Goal: Task Accomplishment & Management: Use online tool/utility

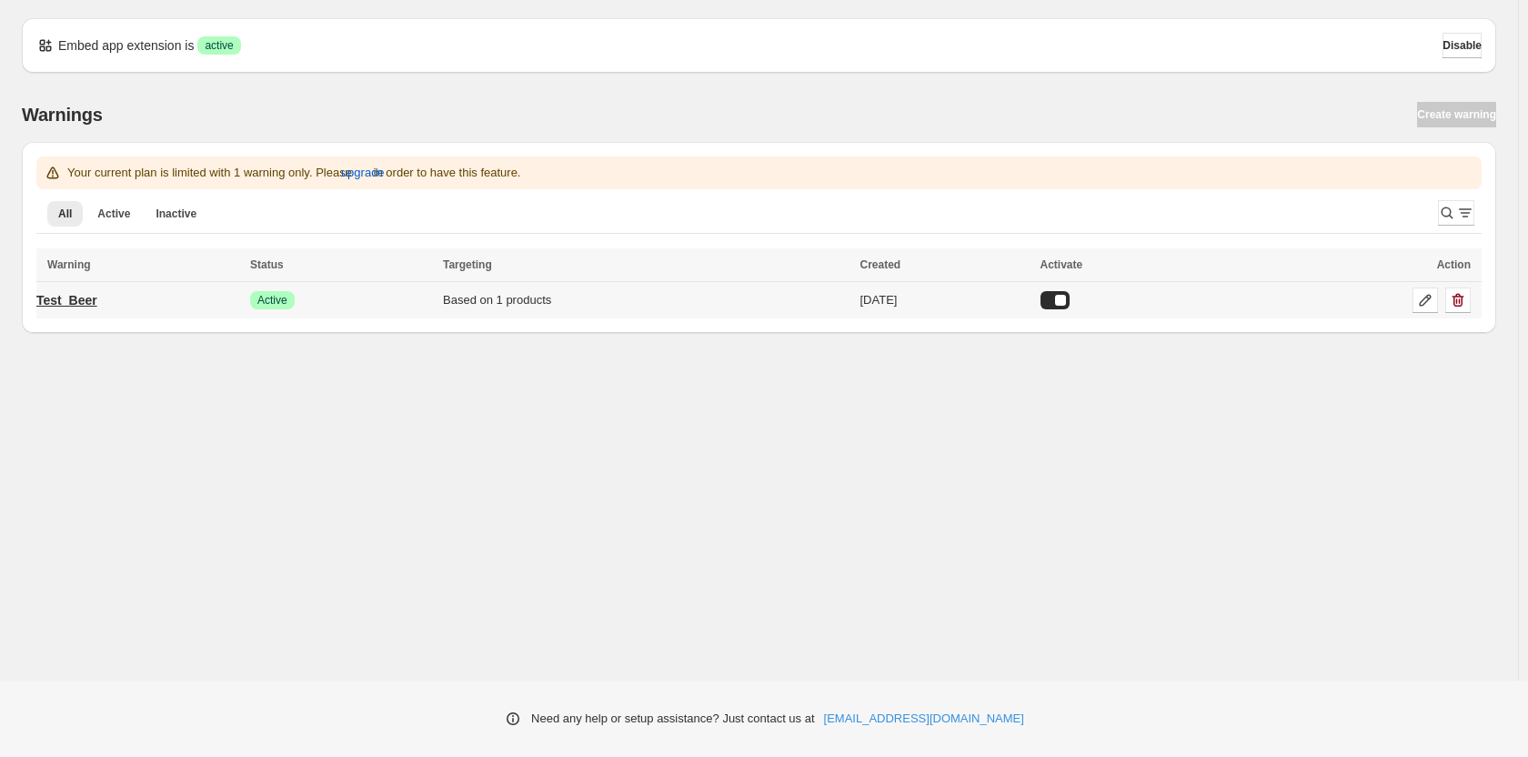
click at [97, 305] on p "Test_Beer" at bounding box center [66, 300] width 61 height 18
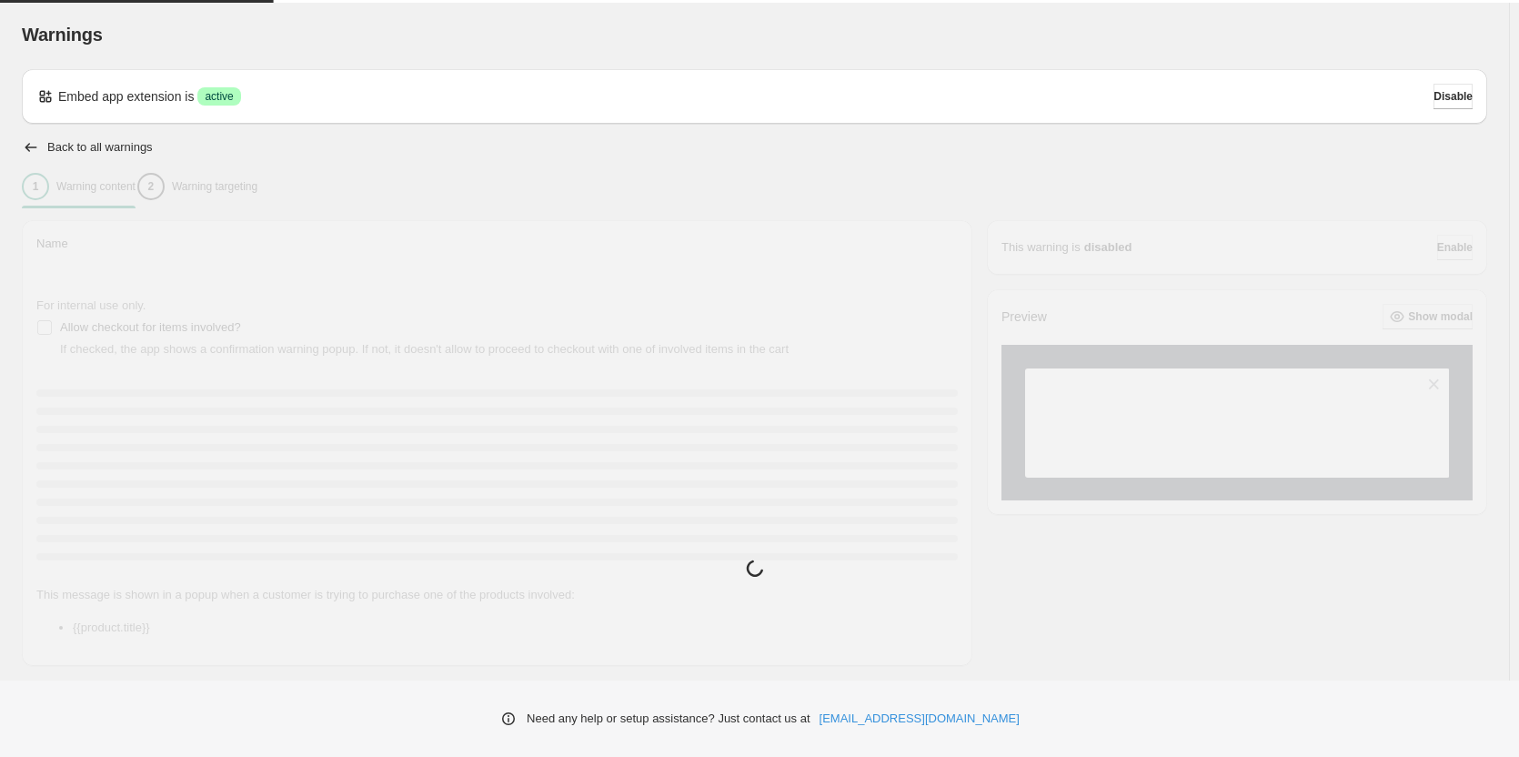
type input "*********"
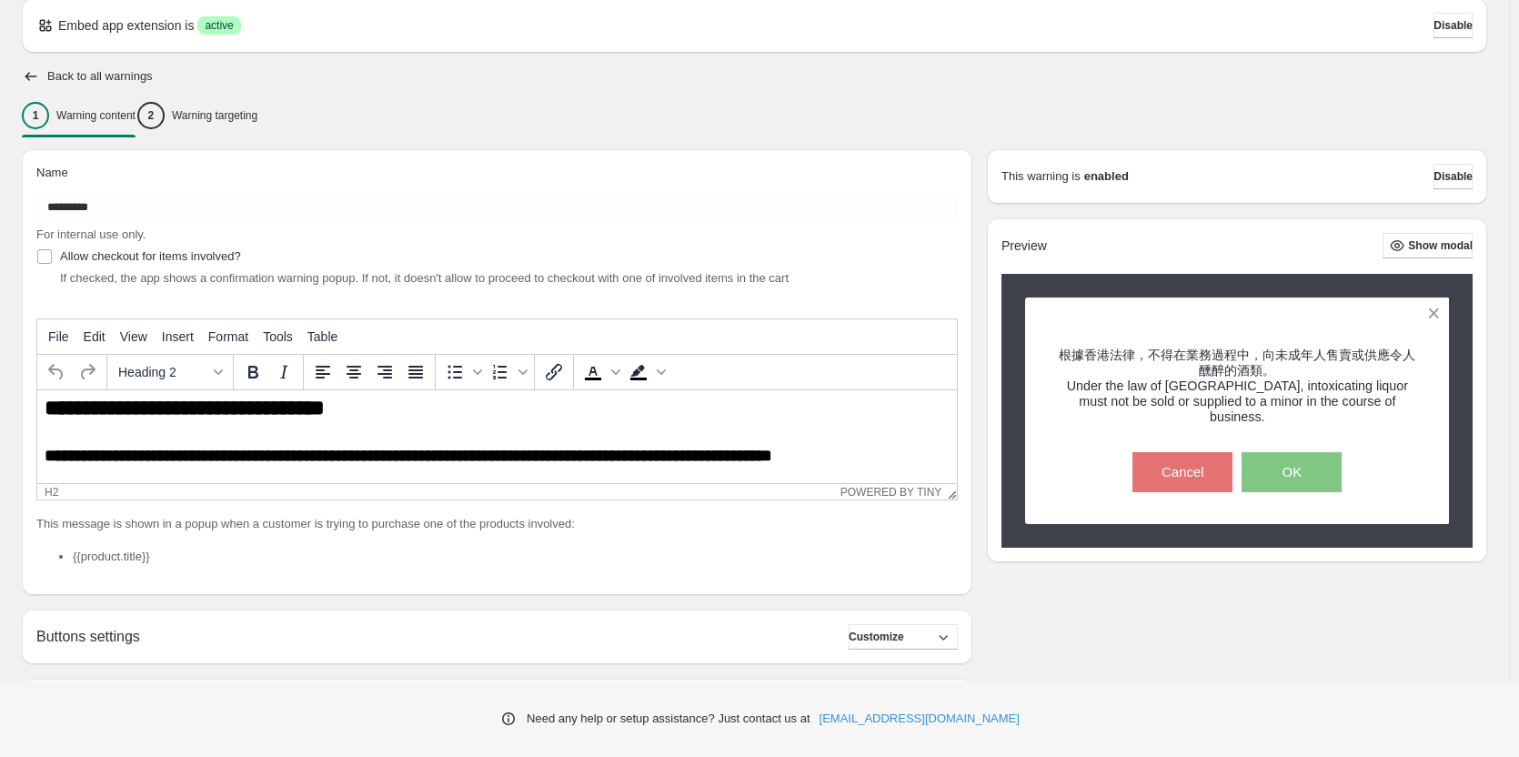
scroll to position [91, 0]
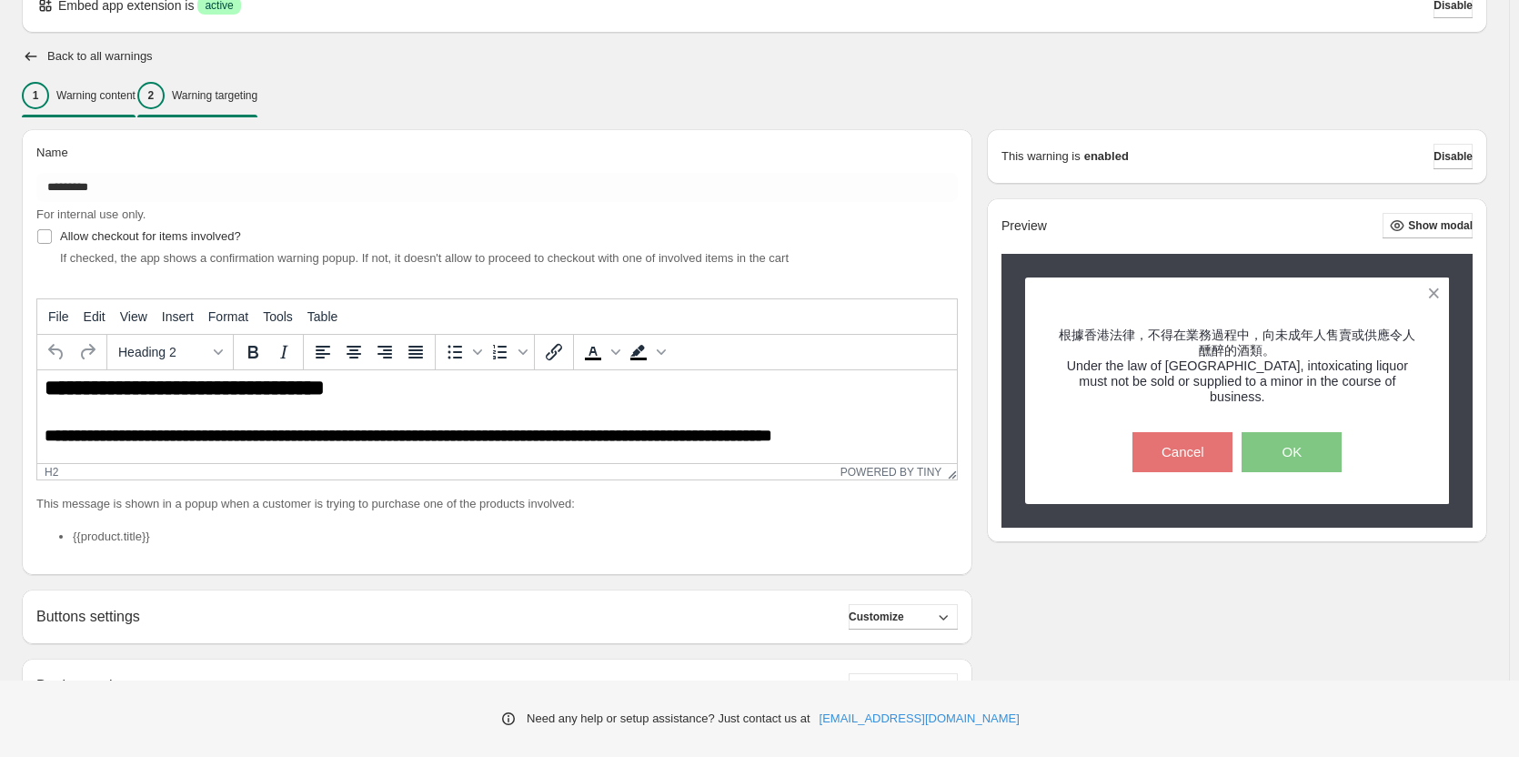
click at [234, 86] on div "2 Warning targeting" at bounding box center [197, 95] width 120 height 27
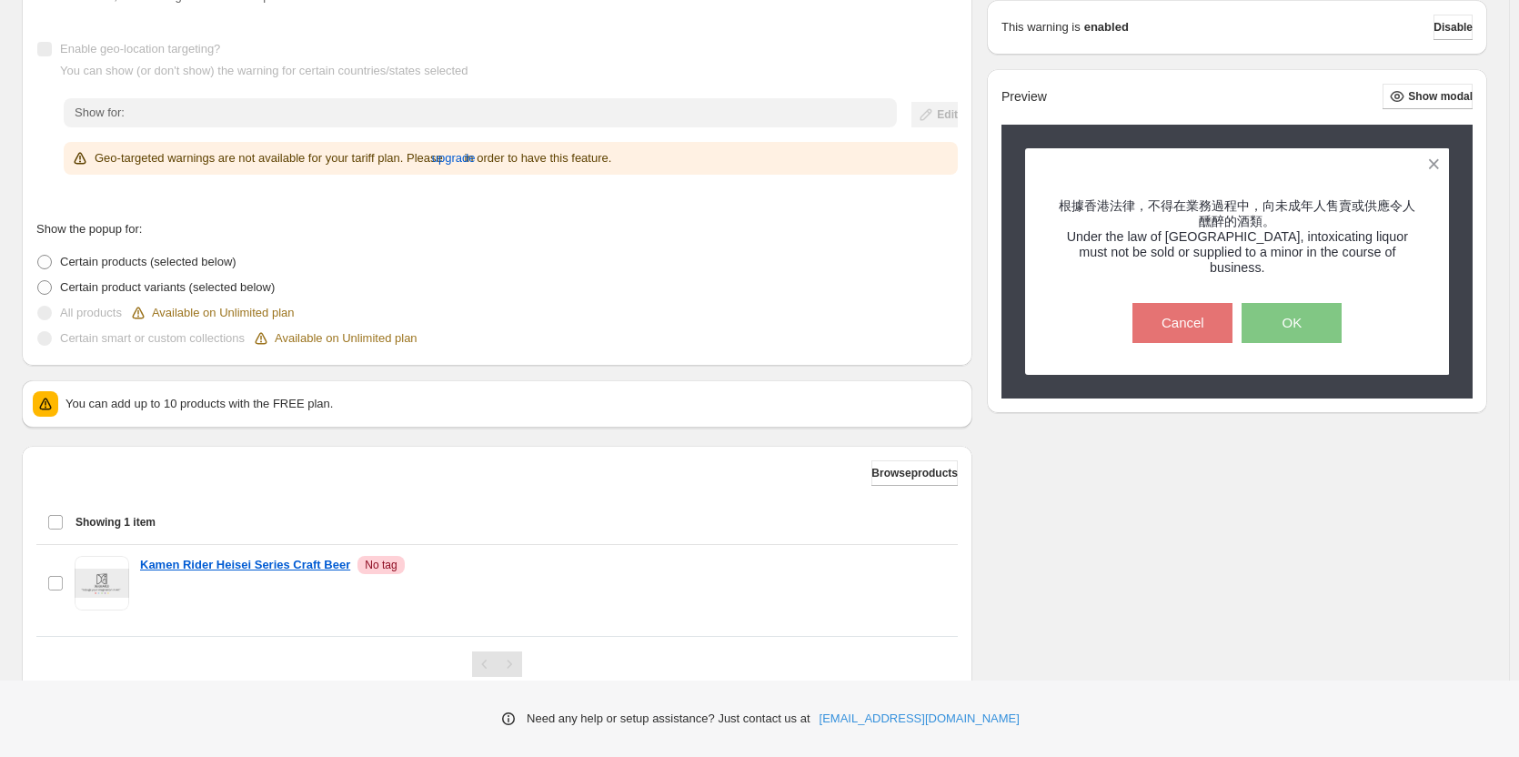
scroll to position [340, 0]
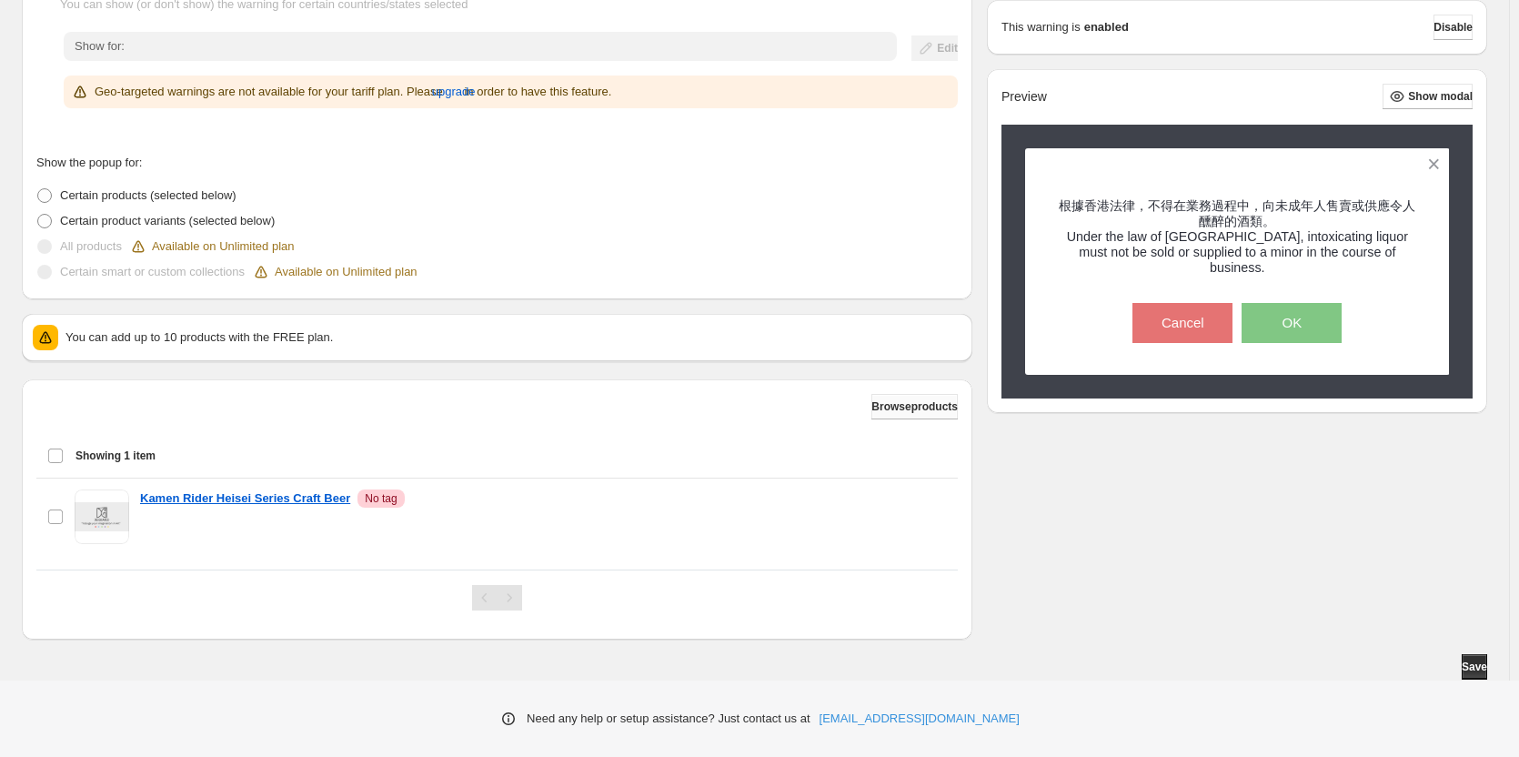
click at [872, 397] on button "Browse products" at bounding box center [915, 406] width 86 height 25
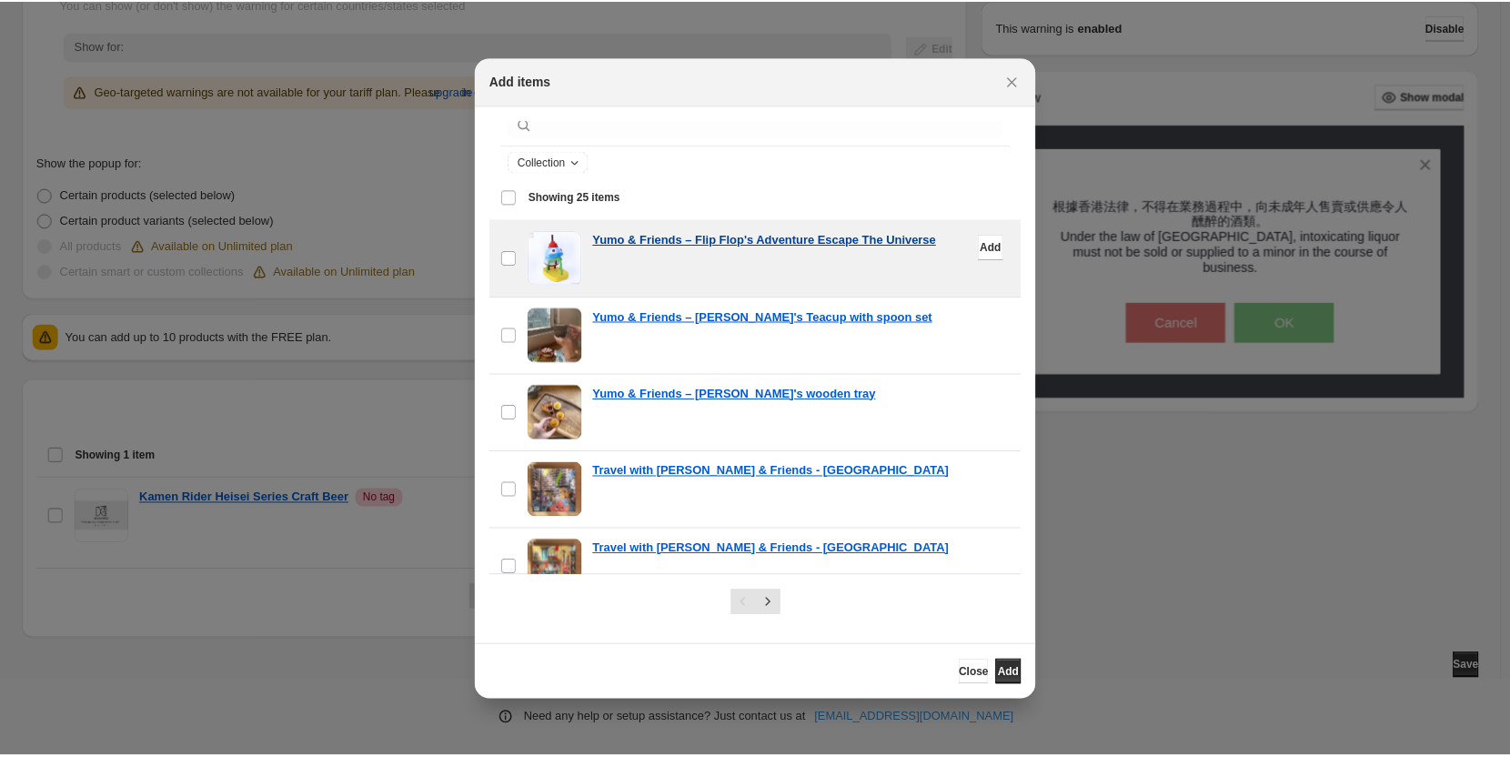
scroll to position [0, 0]
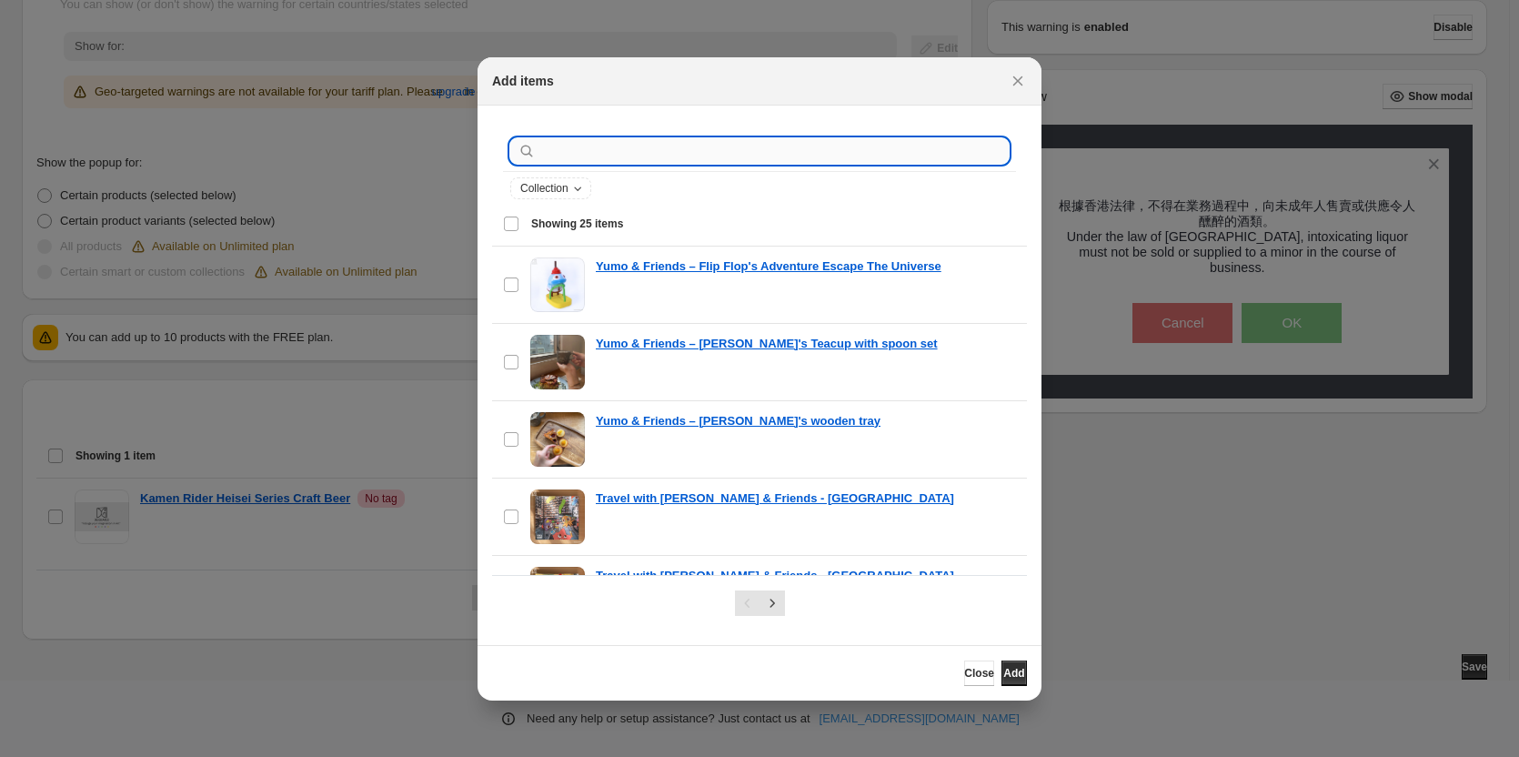
click at [640, 156] on input ":r19:" at bounding box center [774, 150] width 469 height 25
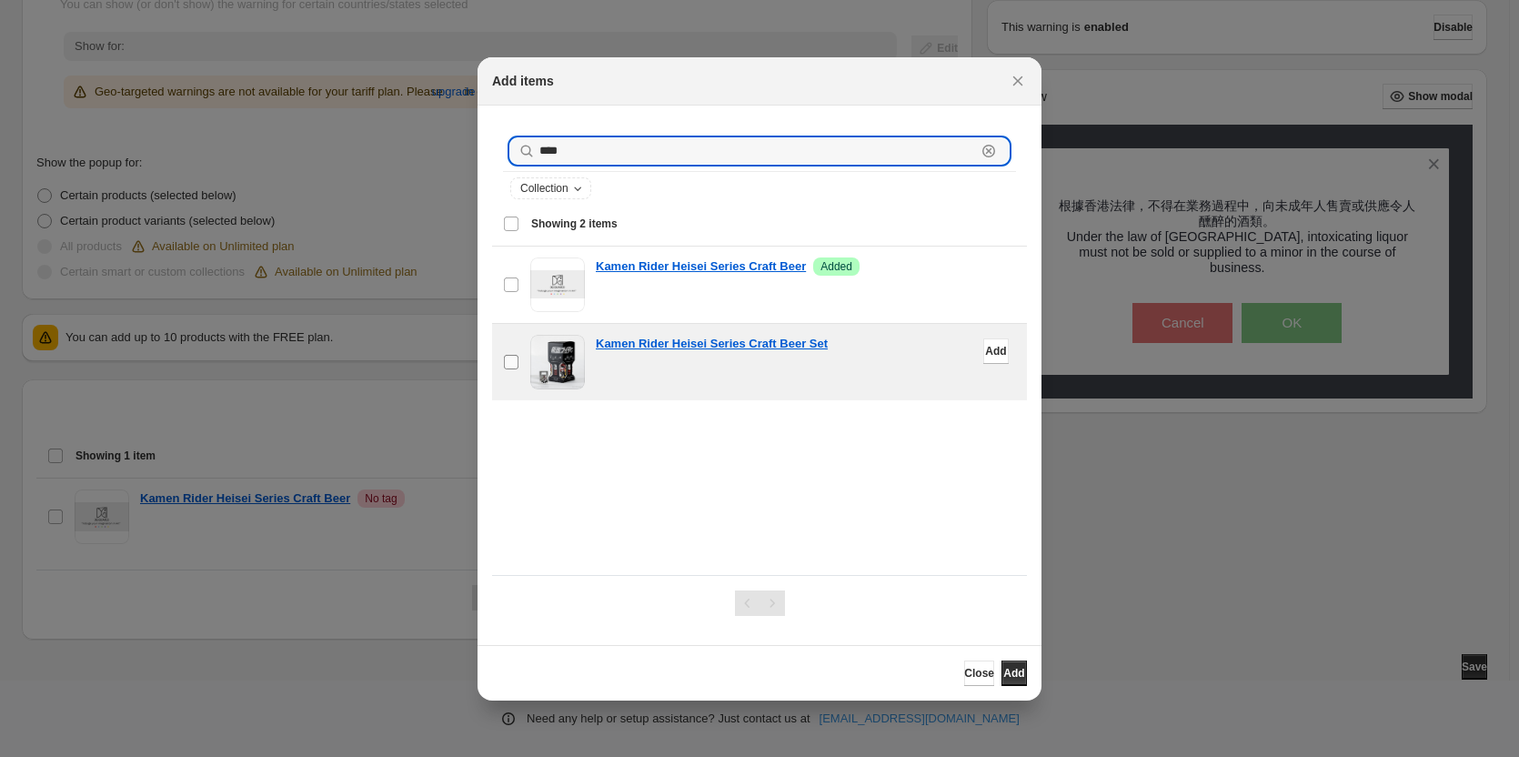
type input "****"
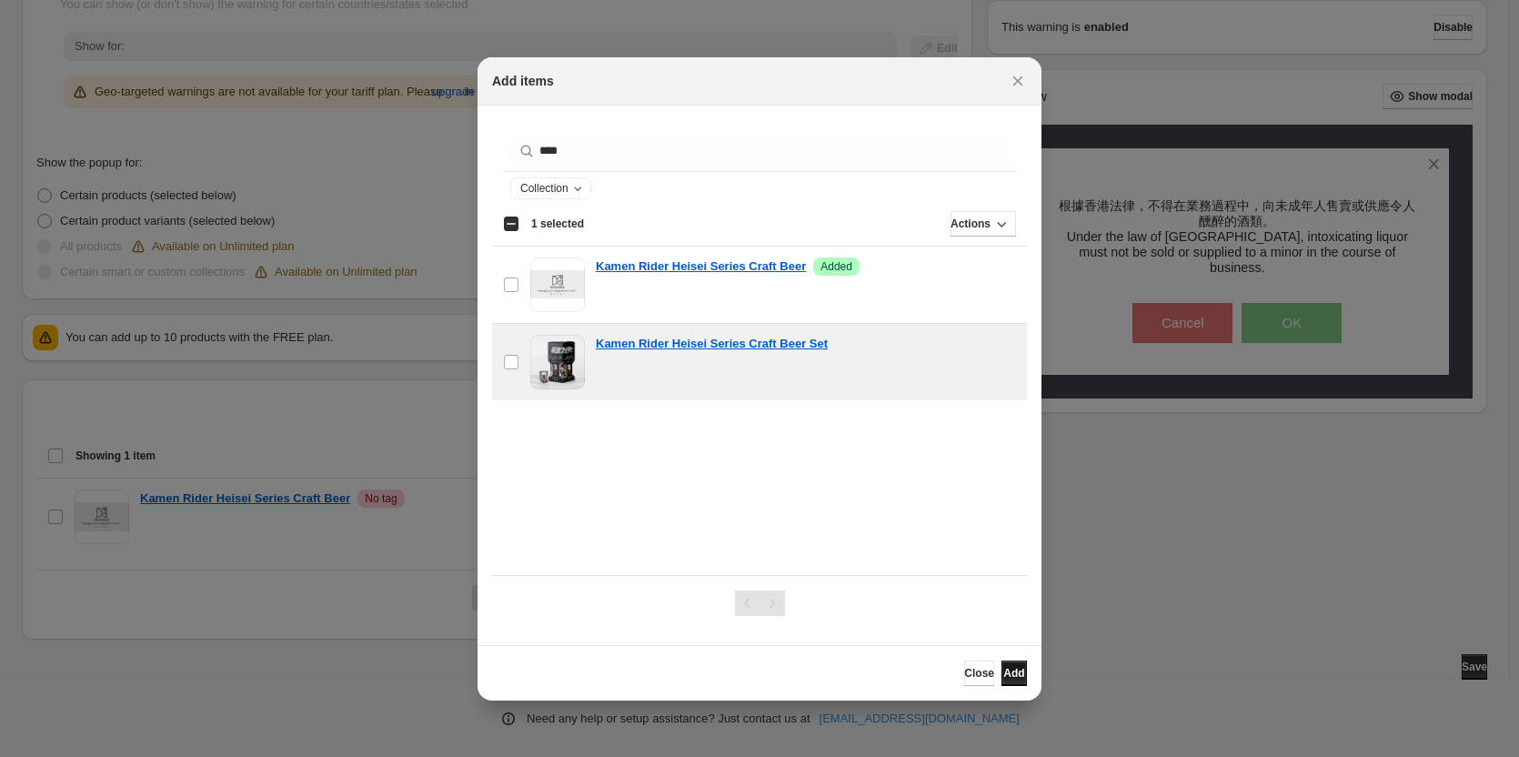
click at [1002, 665] on button "Add" at bounding box center [1014, 673] width 25 height 25
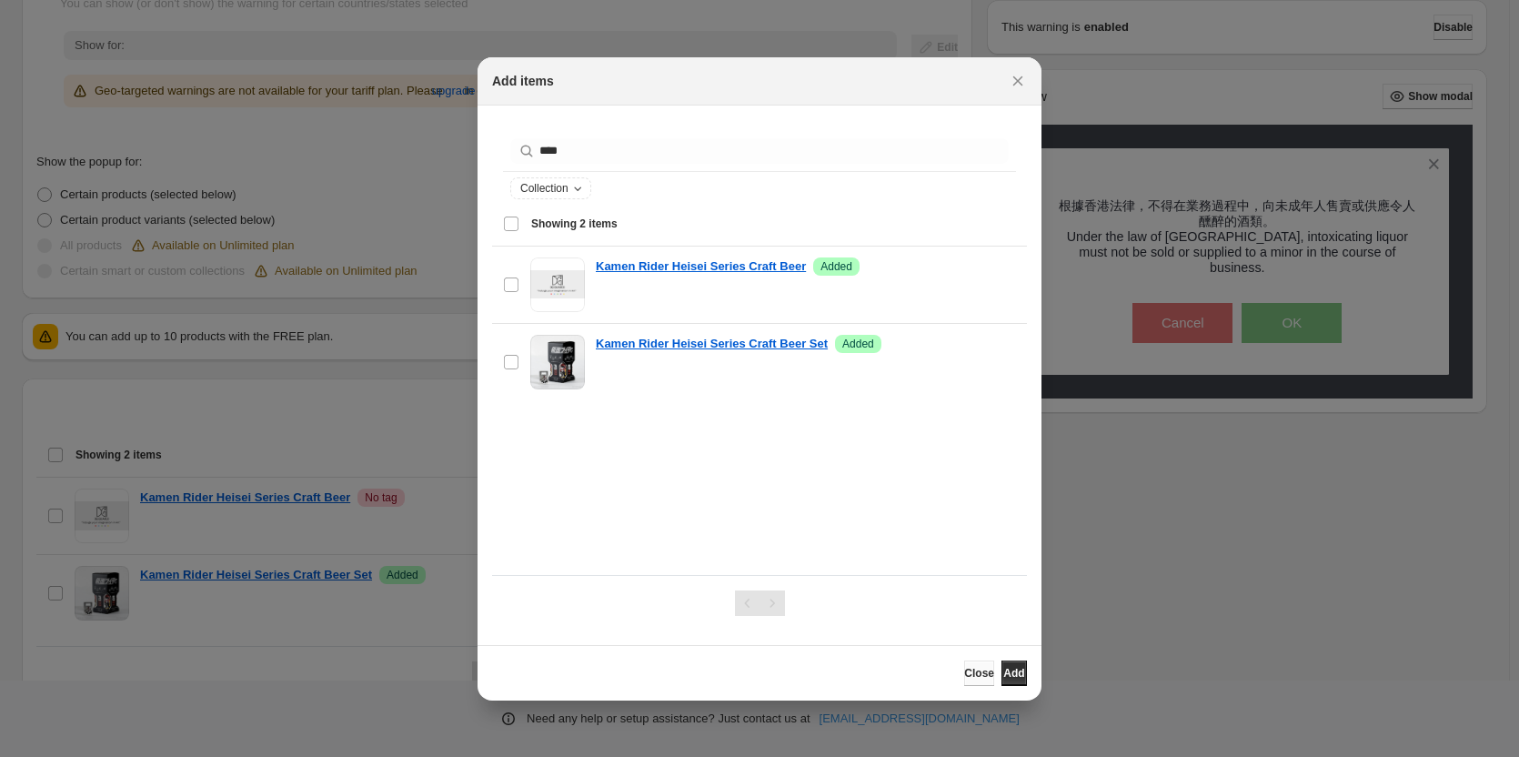
click at [964, 667] on span "Close" at bounding box center [979, 673] width 30 height 15
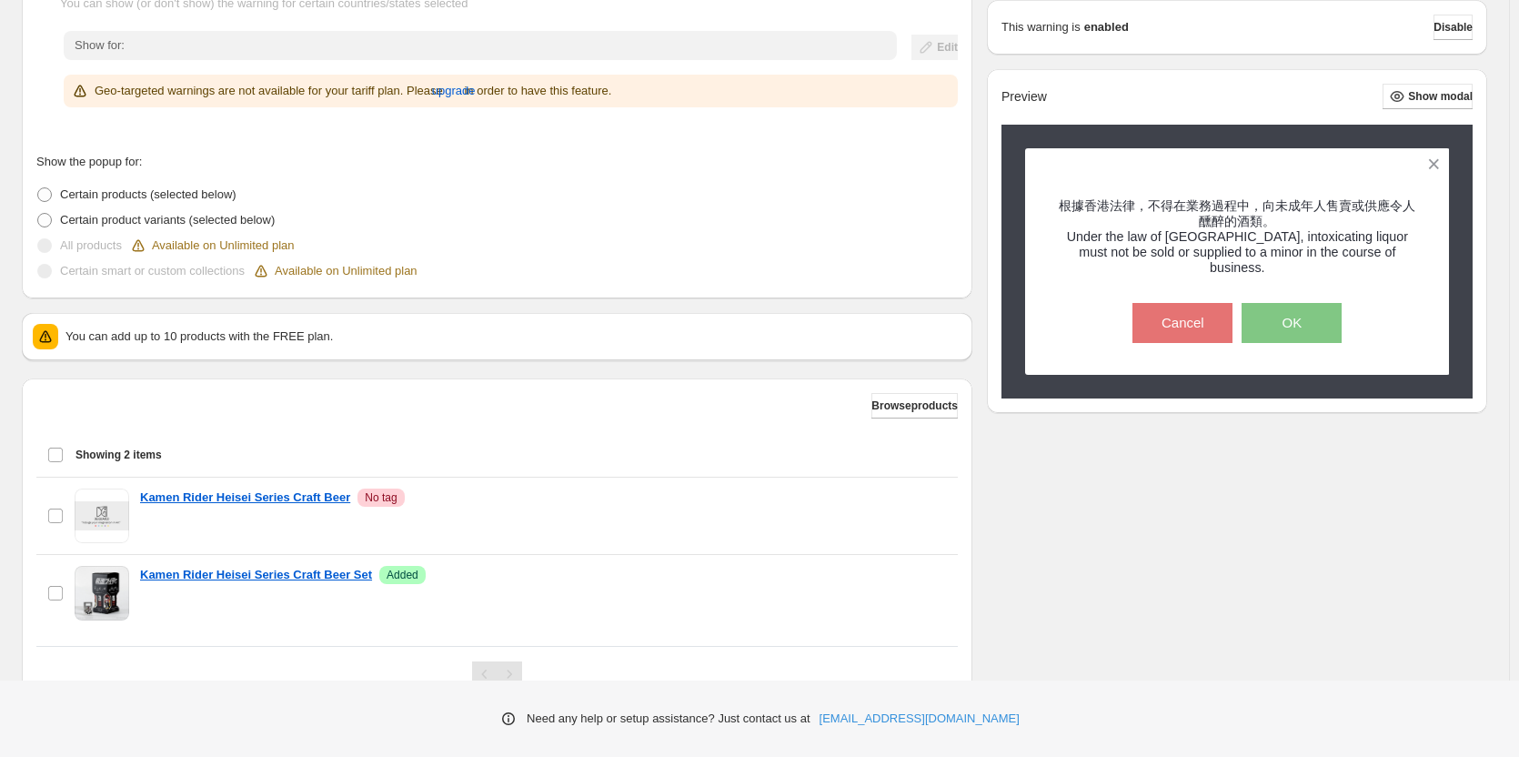
click at [1316, 307] on button "OK" at bounding box center [1292, 323] width 100 height 40
click at [1437, 106] on button "Show modal" at bounding box center [1428, 96] width 90 height 25
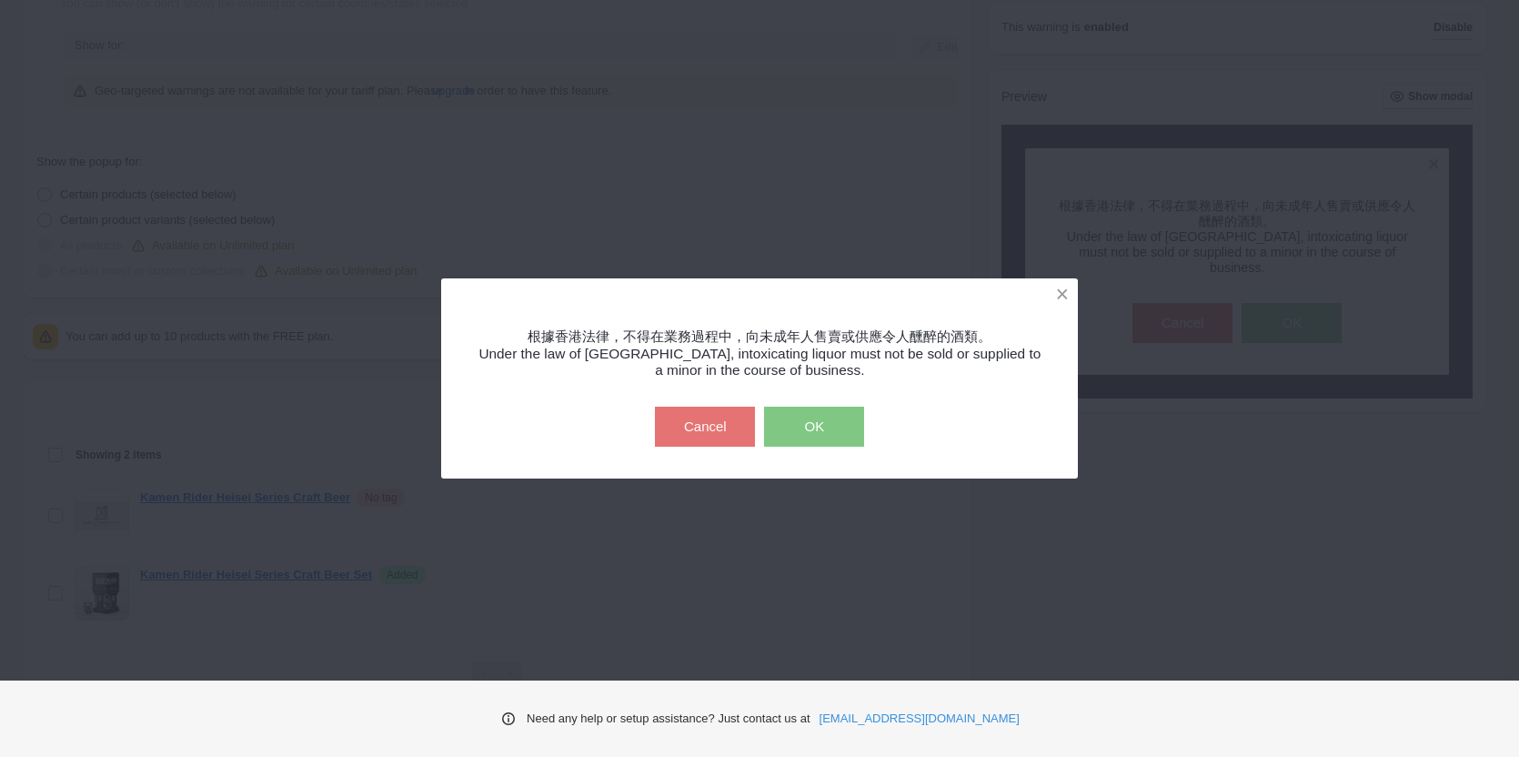
click at [795, 430] on button "OK" at bounding box center [814, 427] width 100 height 40
